Goal: Find specific fact

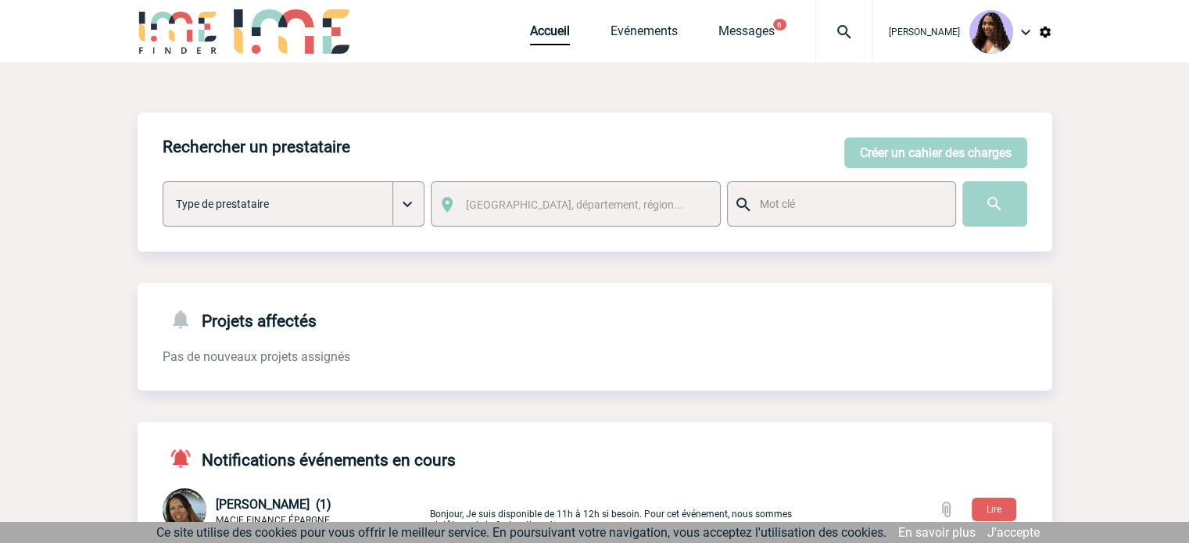
click at [825, 40] on img at bounding box center [844, 32] width 56 height 19
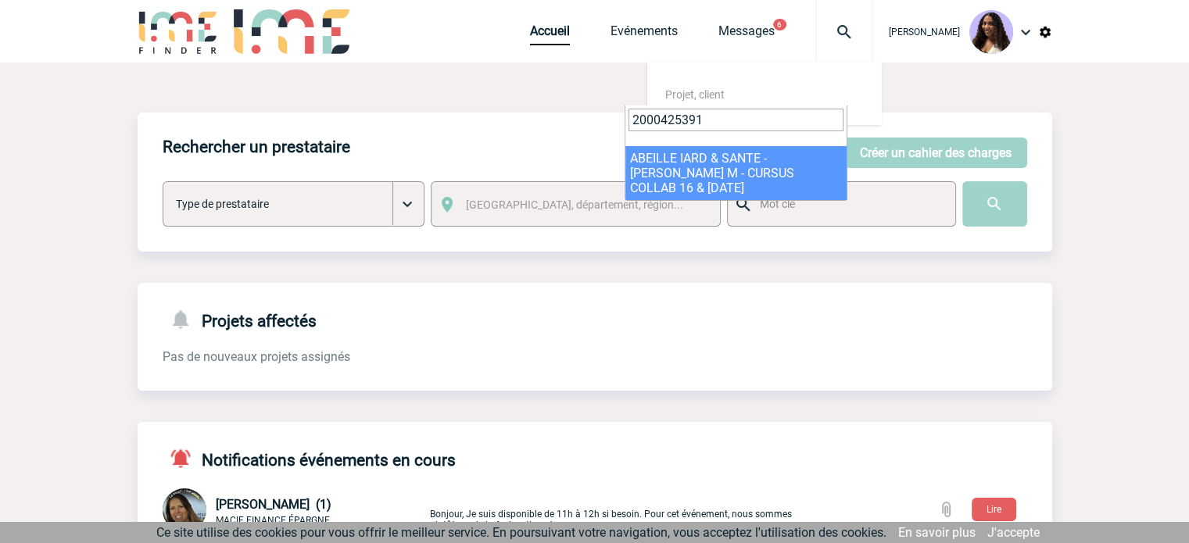
type input "2000425391"
select select "24892"
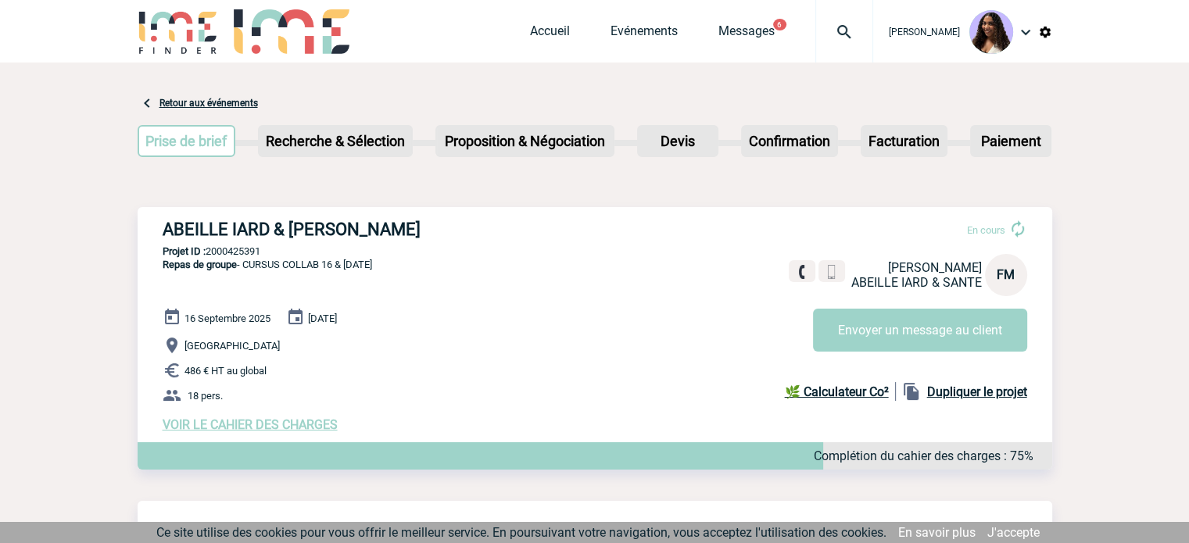
drag, startPoint x: 203, startPoint y: 377, endPoint x: 185, endPoint y: 375, distance: 18.8
click at [185, 375] on span "486 € HT au global" at bounding box center [226, 371] width 82 height 12
copy span "486"
